Goal: Task Accomplishment & Management: Manage account settings

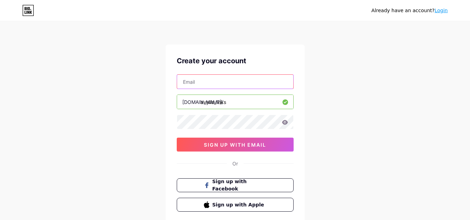
click at [201, 87] on input "text" at bounding box center [235, 82] width 116 height 14
type input "[EMAIL_ADDRESS][DOMAIN_NAME]"
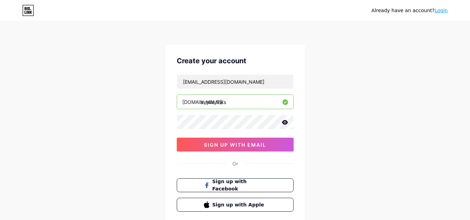
click at [283, 123] on icon at bounding box center [285, 122] width 6 height 5
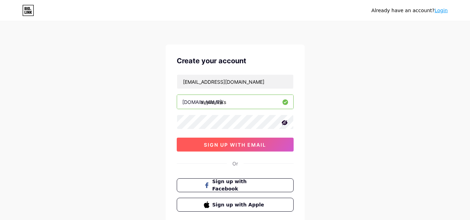
click at [258, 147] on span "sign up with email" at bounding box center [235, 145] width 62 height 6
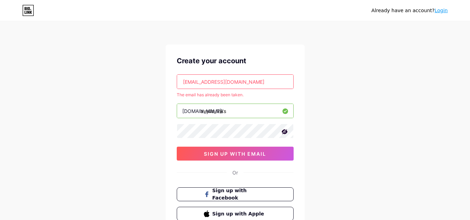
click at [195, 84] on input "[EMAIL_ADDRESS][DOMAIN_NAME]" at bounding box center [235, 82] width 116 height 14
click at [205, 81] on input "[EMAIL_ADDRESS][DOMAIN_NAME]" at bounding box center [235, 82] width 116 height 14
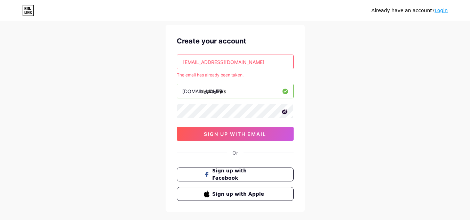
scroll to position [55, 0]
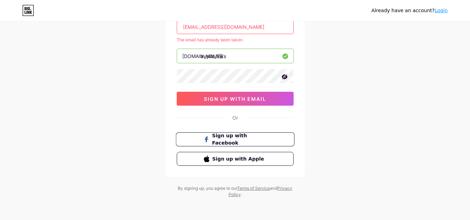
click at [244, 142] on span "Sign up with Facebook" at bounding box center [239, 139] width 55 height 15
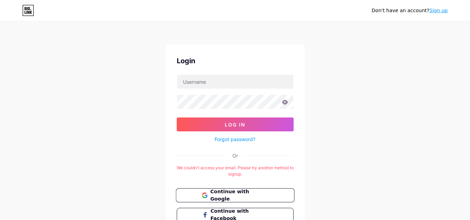
click at [265, 194] on span "Continue with Google" at bounding box center [239, 195] width 58 height 15
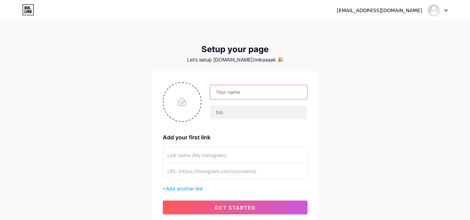
click at [273, 92] on input "text" at bounding box center [258, 92] width 97 height 14
click at [194, 103] on input "file" at bounding box center [182, 102] width 38 height 39
type input "C:\fakepath\Captura de tela 2025-08-05 212609.png"
click at [242, 97] on input "text" at bounding box center [258, 92] width 97 height 14
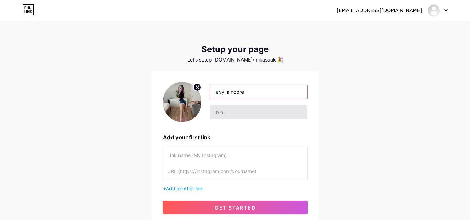
type input "avylla nobre"
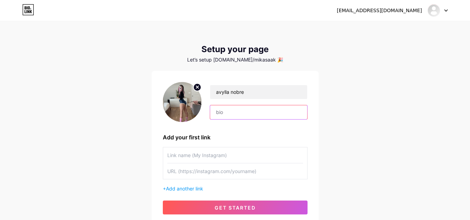
click at [267, 118] on input "text" at bounding box center [258, 112] width 97 height 14
drag, startPoint x: 234, startPoint y: 111, endPoint x: 241, endPoint y: 114, distance: 7.0
click at [241, 114] on input "no meu vip tem conteudo" at bounding box center [258, 112] width 97 height 14
click at [298, 120] on div "avylla nobre no meu VIP tem conteudo" at bounding box center [235, 102] width 145 height 40
click at [305, 111] on input "no meu VIP tem conteudo novo toda segunda e sexta" at bounding box center [258, 112] width 97 height 14
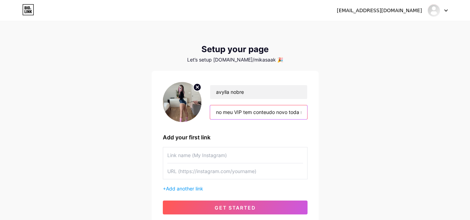
click at [300, 114] on input "no meu VIP tem conteudo novo toda segunda e sexta" at bounding box center [258, 112] width 97 height 14
paste input "🫦"
type input "no meu VIP tem conteudo novo toda🫦 segunda e sexta"
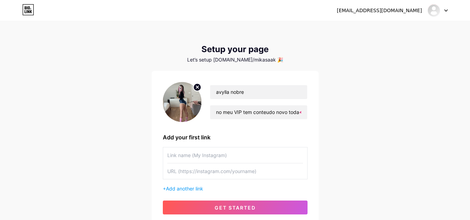
click at [186, 153] on input "text" at bounding box center [235, 155] width 136 height 16
paste input "🔥"
type input "VIP🔥🔥"
click at [213, 176] on input "text" at bounding box center [235, 171] width 136 height 16
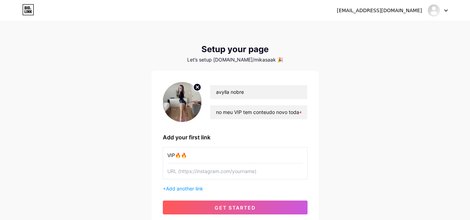
paste input "https://go.pepperpay.com.br/chhsy"
type input "https://go.pepperpay.com.br/chhsy"
click at [196, 188] on span "Add another link" at bounding box center [184, 189] width 37 height 6
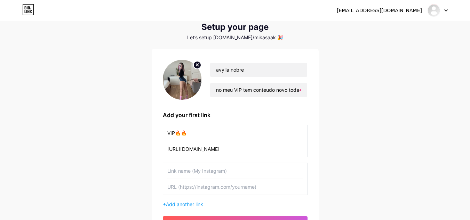
scroll to position [35, 0]
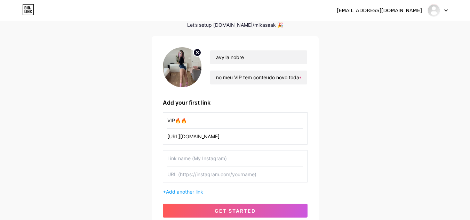
click at [204, 160] on input "text" at bounding box center [235, 159] width 136 height 16
drag, startPoint x: 175, startPoint y: 120, endPoint x: 190, endPoint y: 120, distance: 15.3
click at [190, 120] on input "VIP🔥🔥" at bounding box center [235, 121] width 136 height 16
click at [217, 163] on input "FREE" at bounding box center [235, 159] width 136 height 16
paste input "🔥🔥"
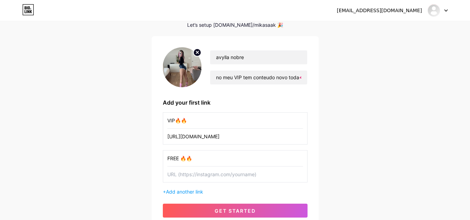
click at [207, 164] on input "FREE 🔥🔥" at bounding box center [235, 159] width 136 height 16
paste input "🎁"
type input "FREE 🎁🎁"
click at [213, 177] on input "text" at bounding box center [235, 175] width 136 height 16
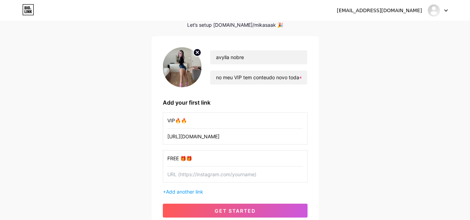
paste input "https://t.me/+v1r3PHHKTRYxZmRh"
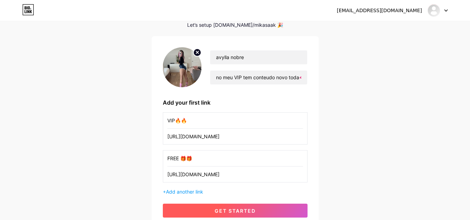
type input "https://t.me/+v1r3PHHKTRYxZmRh"
click at [264, 211] on button "get started" at bounding box center [235, 211] width 145 height 14
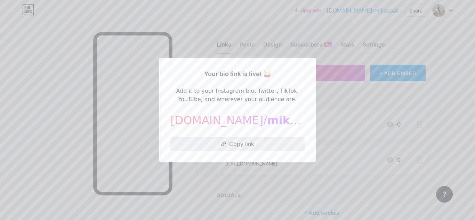
click at [259, 142] on button "Copy link" at bounding box center [237, 144] width 134 height 14
click at [340, 121] on div at bounding box center [237, 110] width 475 height 220
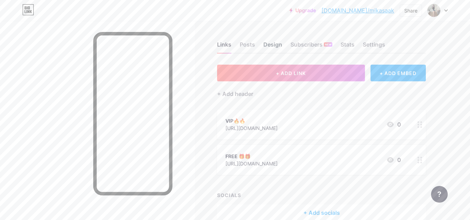
click at [279, 45] on div "Design" at bounding box center [272, 46] width 19 height 13
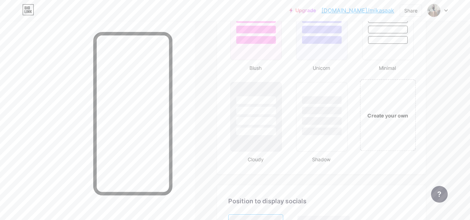
scroll to position [765, 0]
drag, startPoint x: 401, startPoint y: 109, endPoint x: 398, endPoint y: 113, distance: 5.1
click at [401, 109] on div "Create your own" at bounding box center [388, 116] width 56 height 72
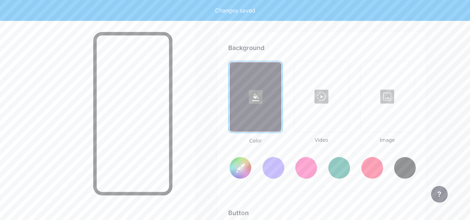
scroll to position [923, 0]
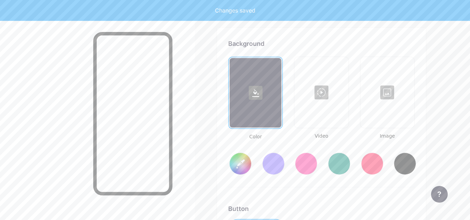
type input "#ffffff"
type input "#000000"
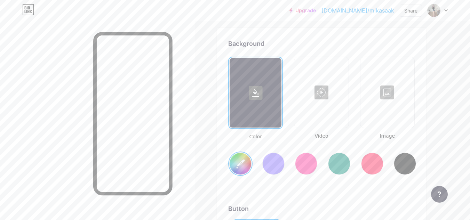
click at [384, 97] on div at bounding box center [387, 93] width 53 height 70
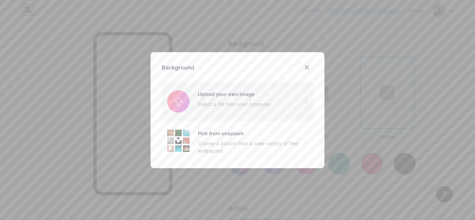
click at [257, 107] on input "file" at bounding box center [238, 101] width 152 height 39
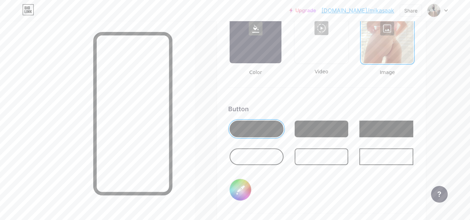
scroll to position [993, 0]
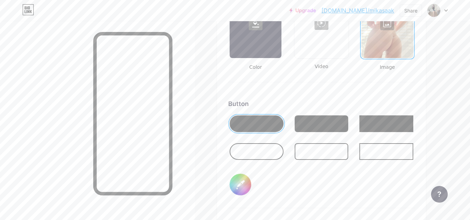
click at [323, 124] on div at bounding box center [322, 123] width 54 height 17
click at [375, 123] on div at bounding box center [386, 123] width 54 height 17
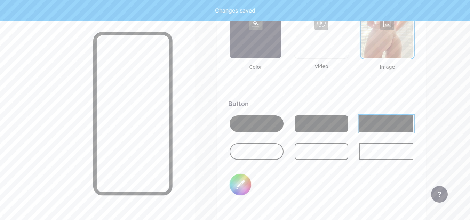
click at [269, 129] on div at bounding box center [256, 123] width 54 height 17
click at [266, 149] on div at bounding box center [256, 151] width 54 height 17
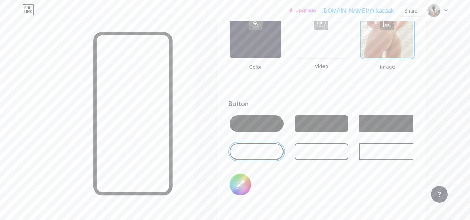
click at [262, 123] on div at bounding box center [256, 123] width 54 height 17
click at [247, 179] on input "#000000" at bounding box center [240, 185] width 22 height 22
type input "#b43841"
click at [325, 181] on div "Button #b43841" at bounding box center [321, 153] width 186 height 109
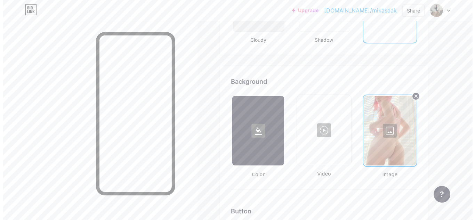
scroll to position [888, 0]
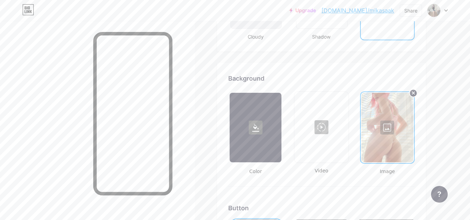
click at [326, 129] on div at bounding box center [321, 127] width 53 height 70
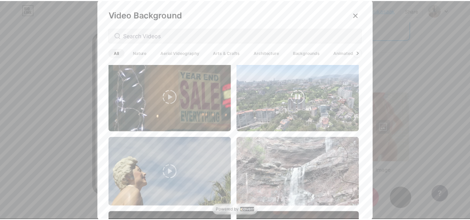
scroll to position [0, 0]
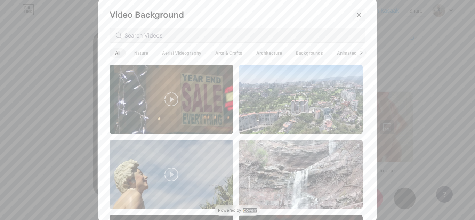
click at [362, 14] on div at bounding box center [359, 15] width 13 height 13
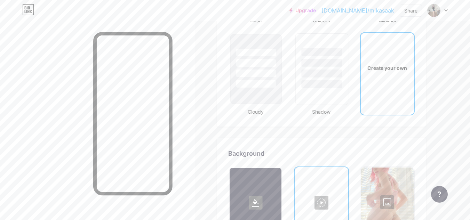
scroll to position [819, 0]
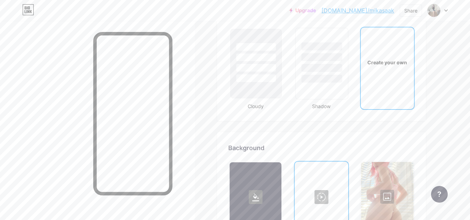
click at [320, 91] on div at bounding box center [321, 64] width 53 height 72
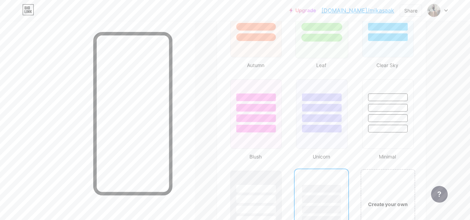
scroll to position [610, 0]
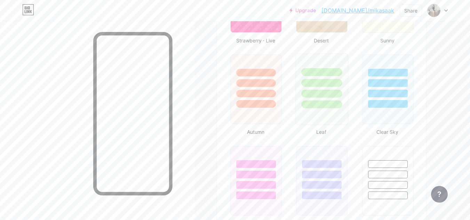
click at [313, 89] on div at bounding box center [322, 81] width 52 height 55
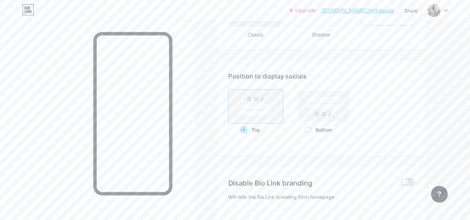
scroll to position [819, 0]
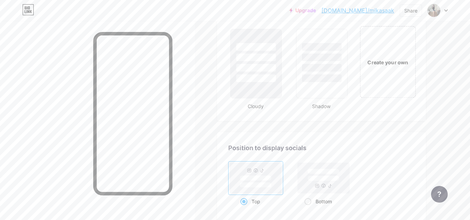
click at [373, 74] on div "Create your own" at bounding box center [388, 62] width 56 height 72
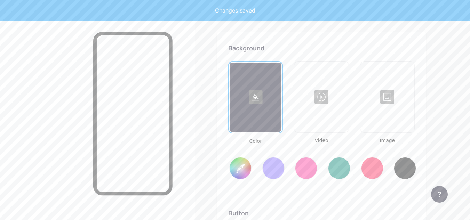
scroll to position [923, 0]
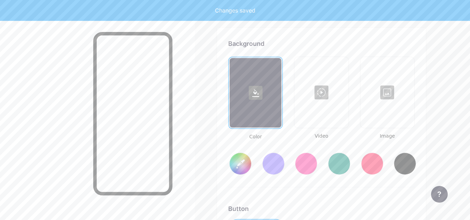
type input "#ffffff"
type input "#000000"
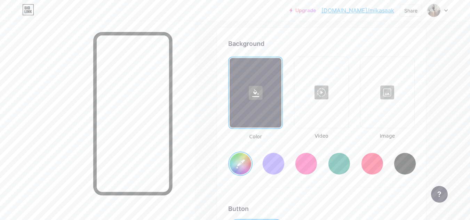
click at [381, 109] on div at bounding box center [387, 93] width 53 height 70
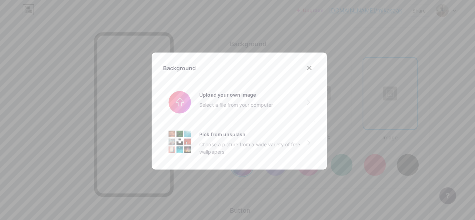
click at [382, 109] on div at bounding box center [237, 110] width 475 height 220
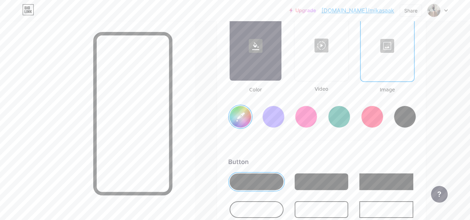
scroll to position [888, 0]
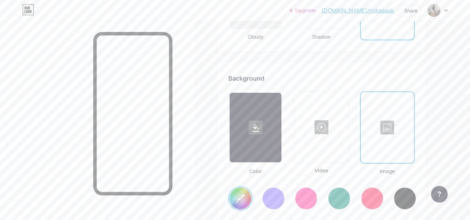
click at [391, 127] on div at bounding box center [387, 128] width 52 height 70
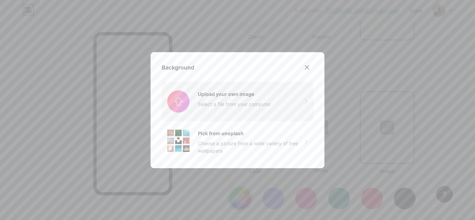
click at [259, 110] on input "file" at bounding box center [238, 101] width 152 height 39
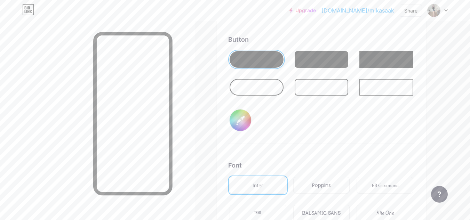
scroll to position [1062, 0]
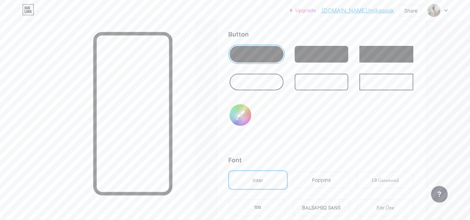
click at [247, 113] on input "#000000" at bounding box center [240, 115] width 22 height 22
type input "#ae3789"
click at [349, 142] on div "Background Color Video Image Button #ae3789 Font Inter Poppins EB Garamond TEKO…" at bounding box center [321, 88] width 186 height 376
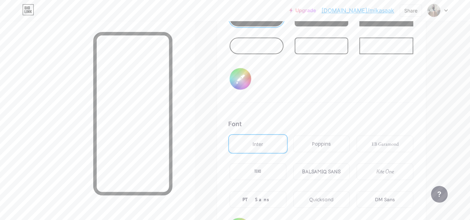
scroll to position [1132, 0]
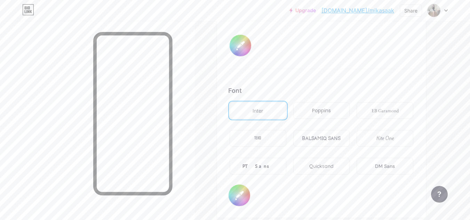
click at [322, 142] on div "BALSAMIQ SANS" at bounding box center [321, 138] width 39 height 7
click at [318, 114] on div "Poppins" at bounding box center [321, 110] width 19 height 7
click at [388, 116] on div "EB Garamond" at bounding box center [384, 110] width 57 height 17
click at [272, 164] on div "PT Sans" at bounding box center [257, 166] width 57 height 17
click at [322, 166] on div "Quicksand" at bounding box center [321, 166] width 24 height 7
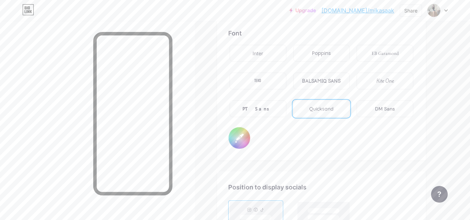
scroll to position [1127, 0]
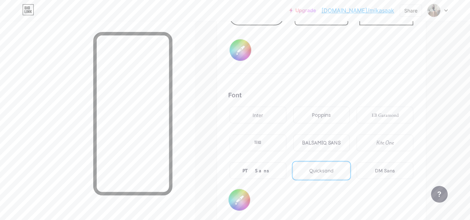
click at [372, 118] on div "EB Garamond" at bounding box center [384, 115] width 27 height 7
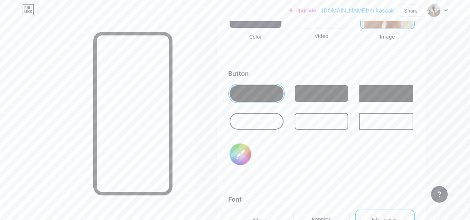
scroll to position [1058, 0]
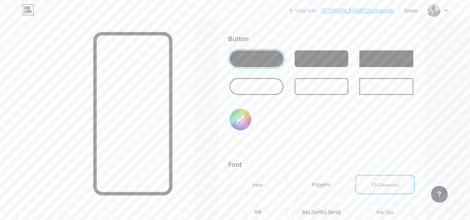
click at [339, 60] on div at bounding box center [322, 58] width 54 height 17
click at [254, 62] on div at bounding box center [256, 58] width 54 height 17
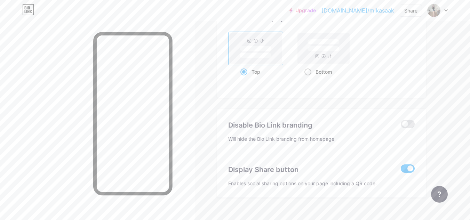
scroll to position [1371, 0]
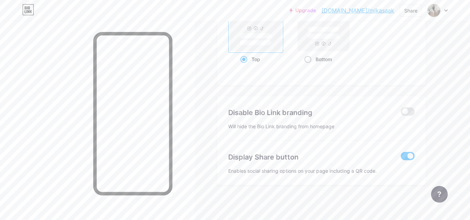
click at [309, 59] on span at bounding box center [307, 59] width 7 height 7
click at [309, 66] on input "Bottom" at bounding box center [306, 68] width 5 height 5
radio input "true"
click at [247, 59] on span at bounding box center [243, 59] width 7 height 7
click at [245, 66] on input "Top" at bounding box center [242, 68] width 5 height 5
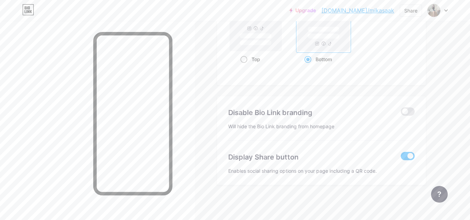
radio input "true"
click at [404, 113] on span at bounding box center [408, 111] width 14 height 8
click at [401, 113] on input "checkbox" at bounding box center [401, 113] width 0 height 0
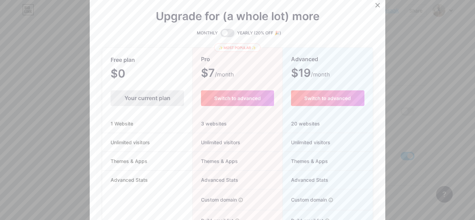
click at [375, 7] on icon at bounding box center [378, 5] width 6 height 6
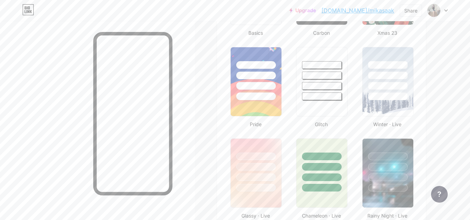
scroll to position [223, 0]
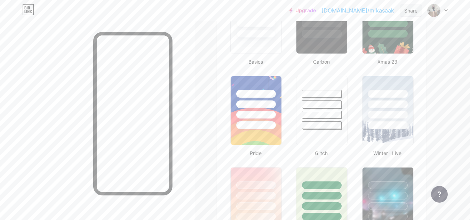
click at [419, 11] on div "Share" at bounding box center [411, 11] width 22 height 12
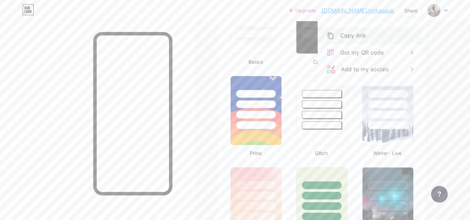
click at [385, 40] on div "Copy link" at bounding box center [370, 35] width 104 height 17
